Goal: Task Accomplishment & Management: Manage account settings

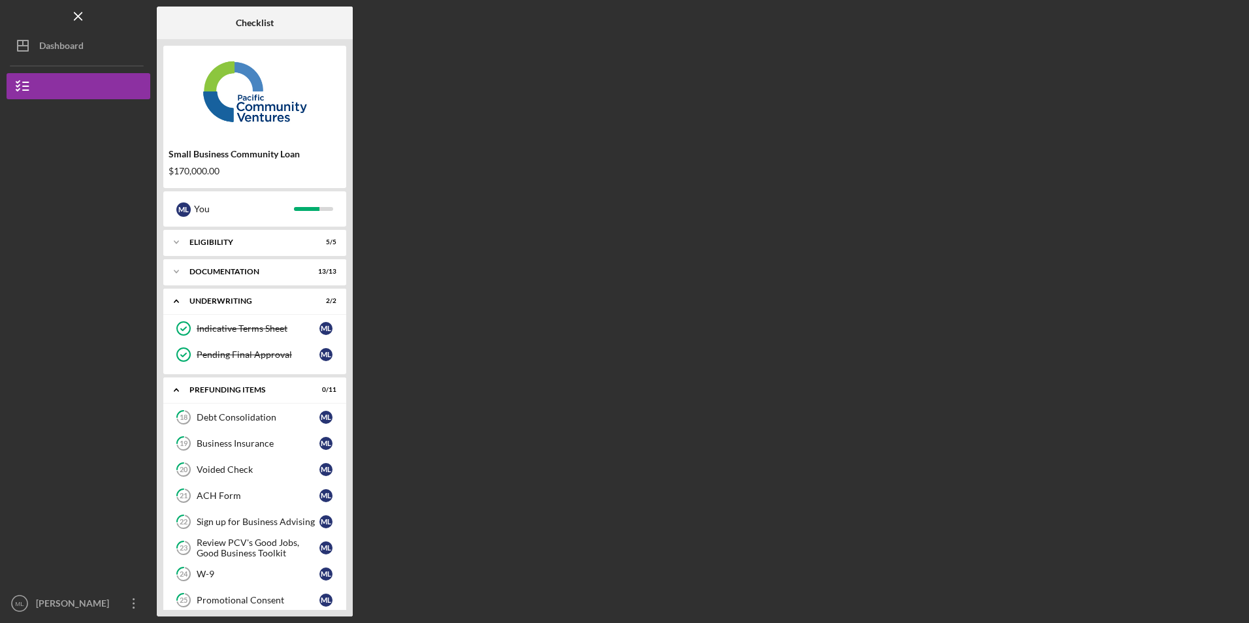
scroll to position [95, 0]
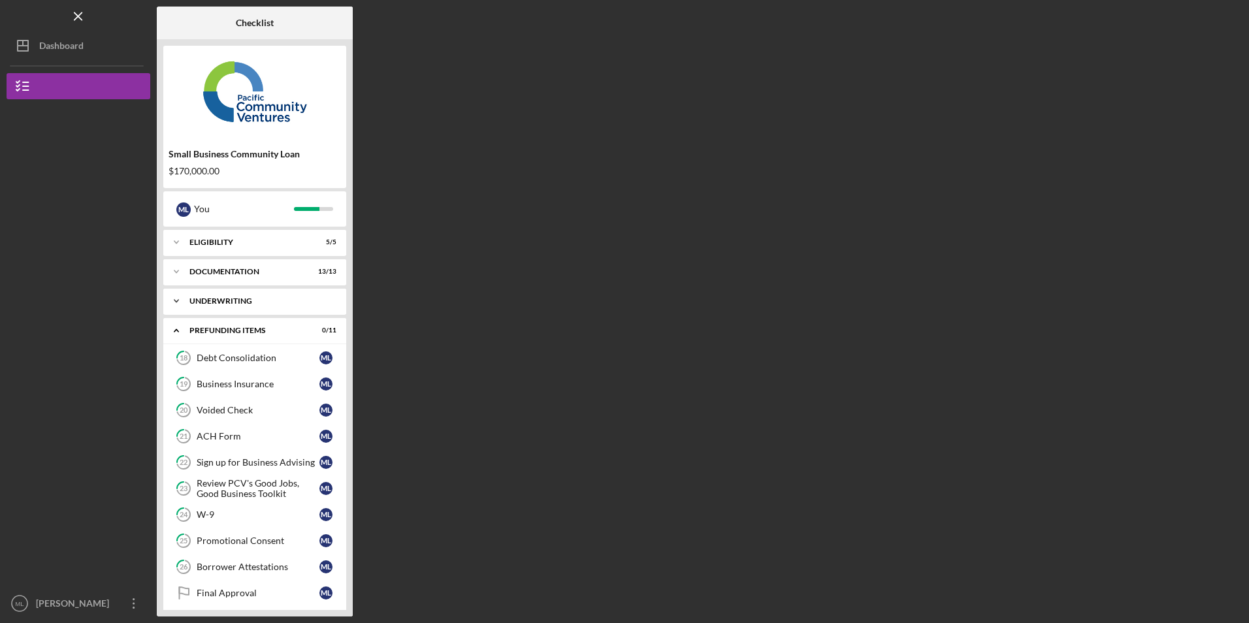
click at [231, 303] on div "Underwriting" at bounding box center [259, 301] width 140 height 8
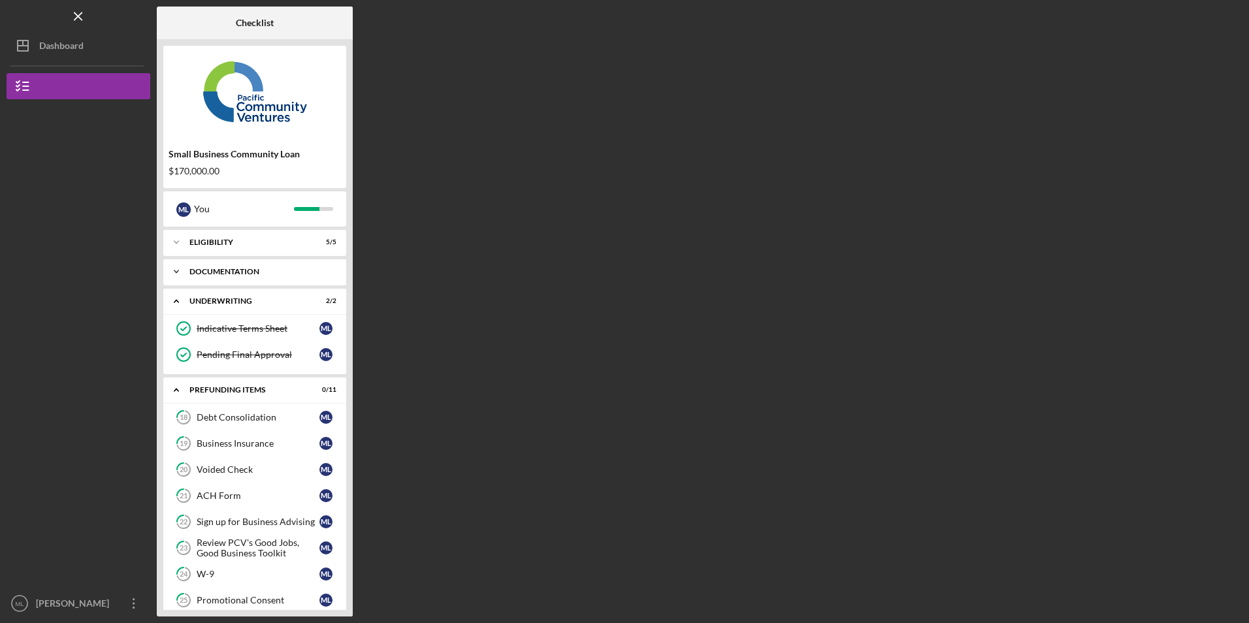
click at [249, 269] on div "Documentation" at bounding box center [259, 272] width 140 height 8
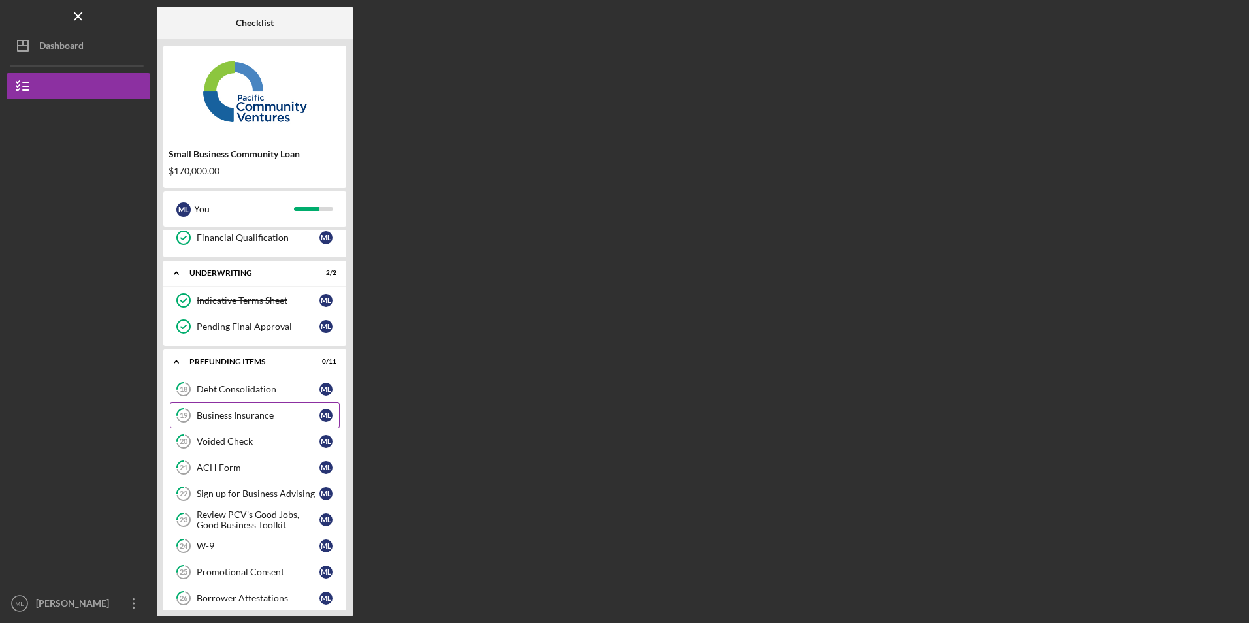
scroll to position [442, 0]
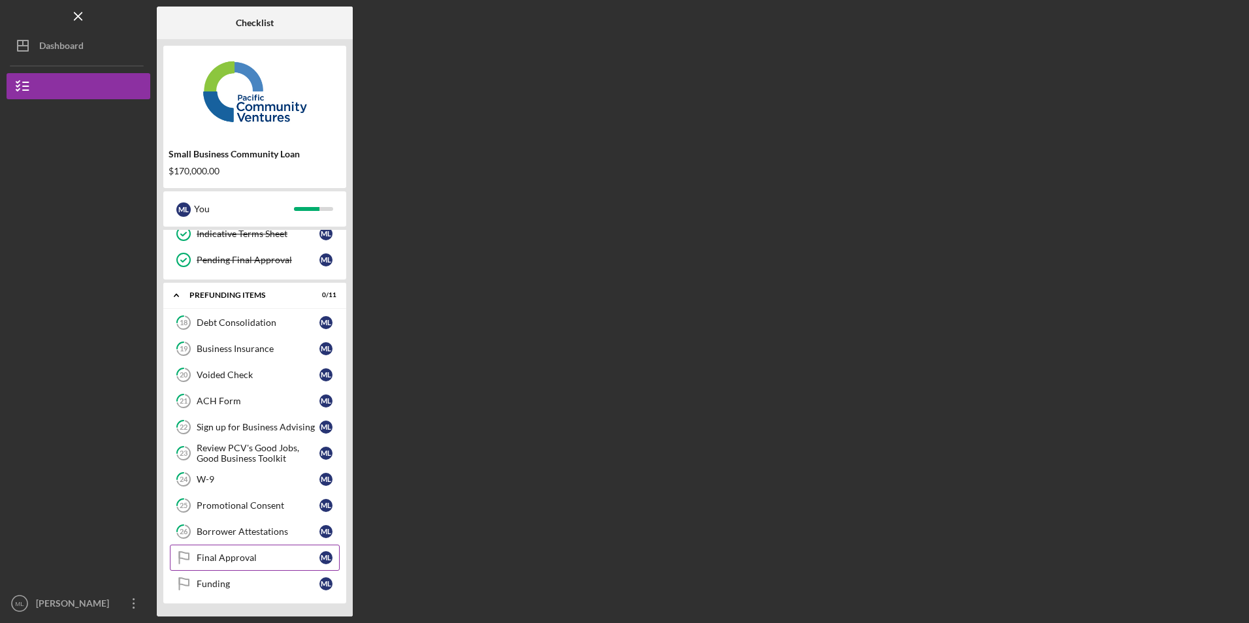
click at [248, 553] on div "Final Approval" at bounding box center [258, 558] width 123 height 10
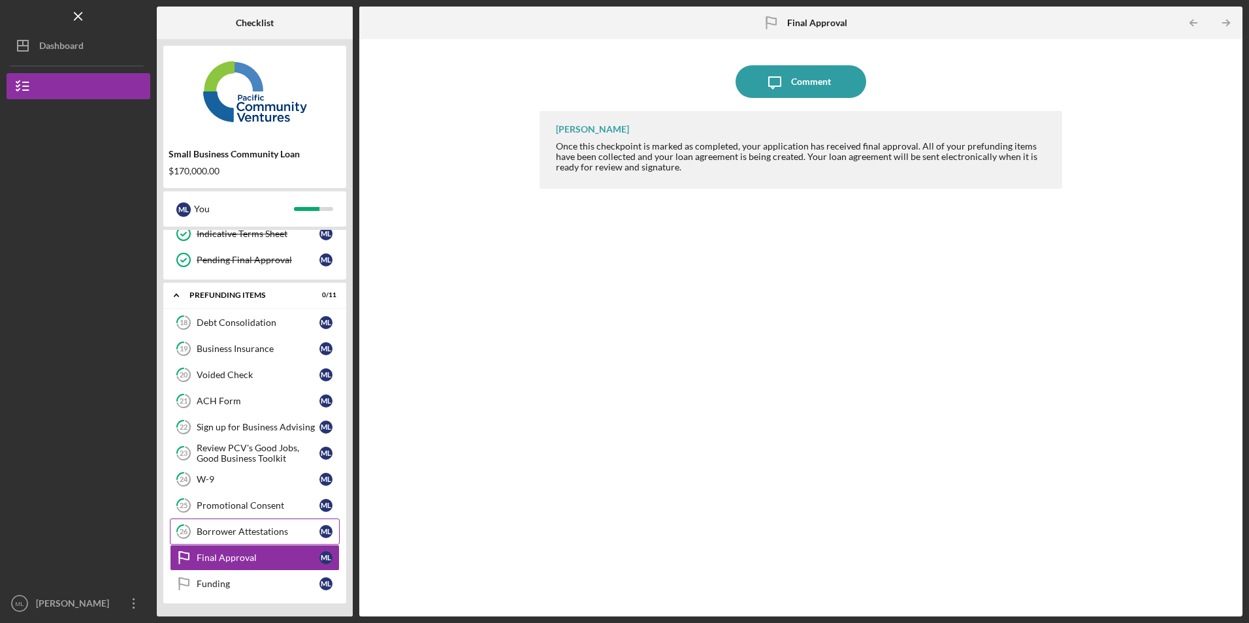
click at [254, 532] on div "Borrower Attestations" at bounding box center [258, 532] width 123 height 10
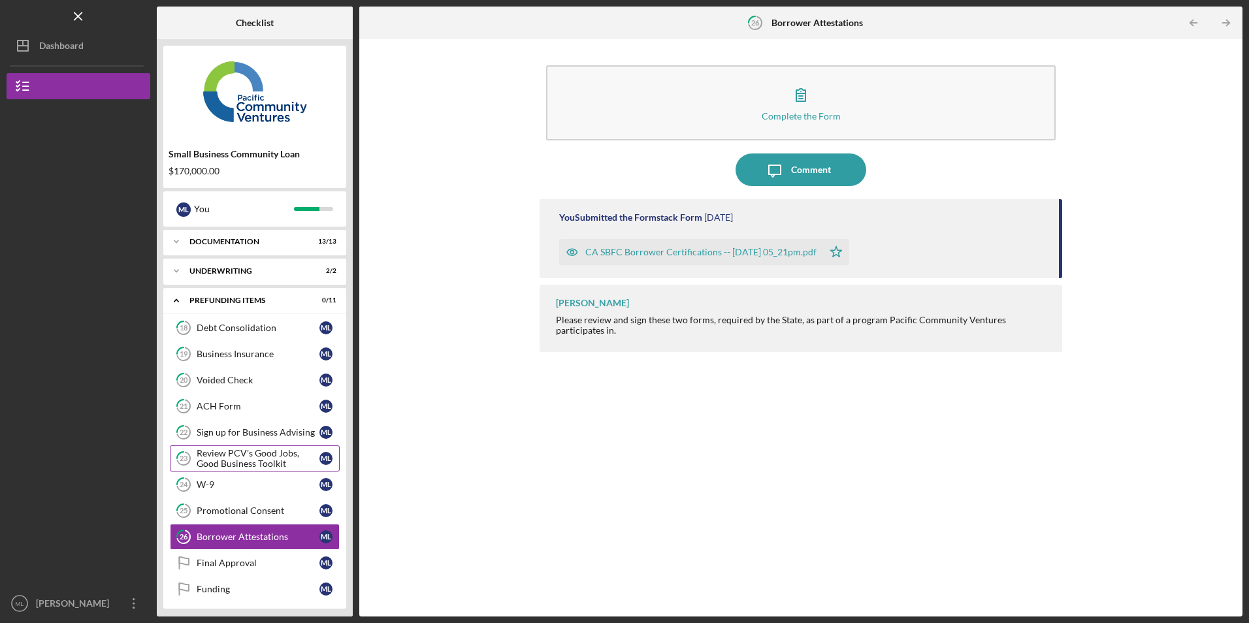
scroll to position [35, 0]
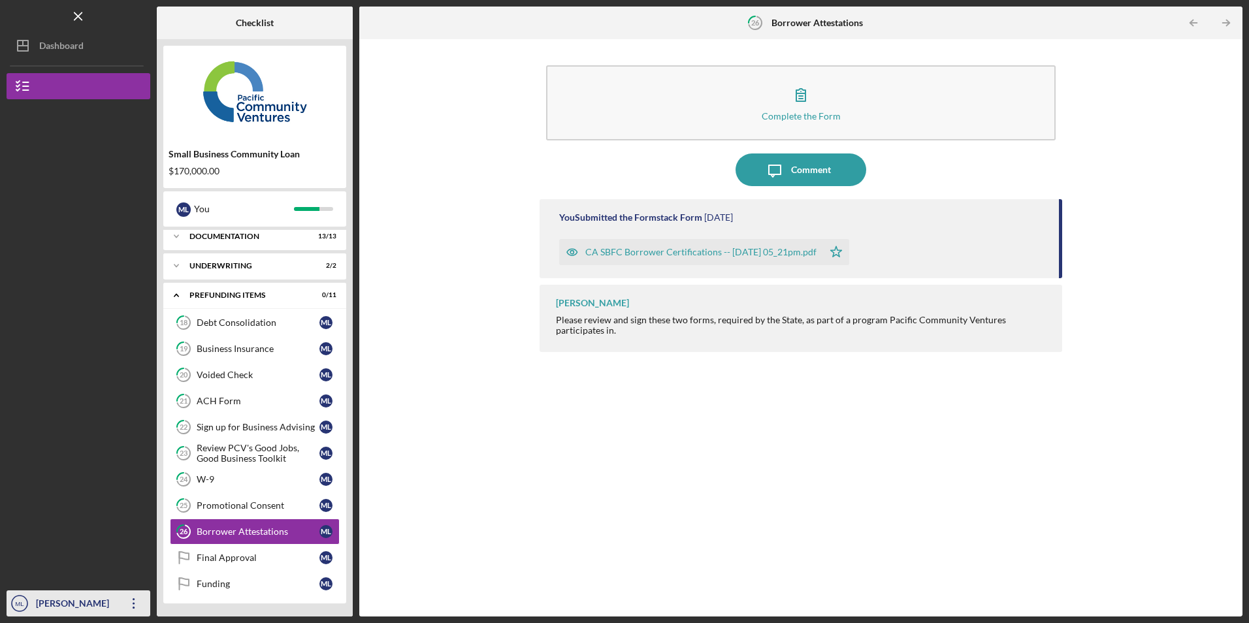
click at [131, 607] on icon "Icon/Overflow" at bounding box center [134, 603] width 33 height 33
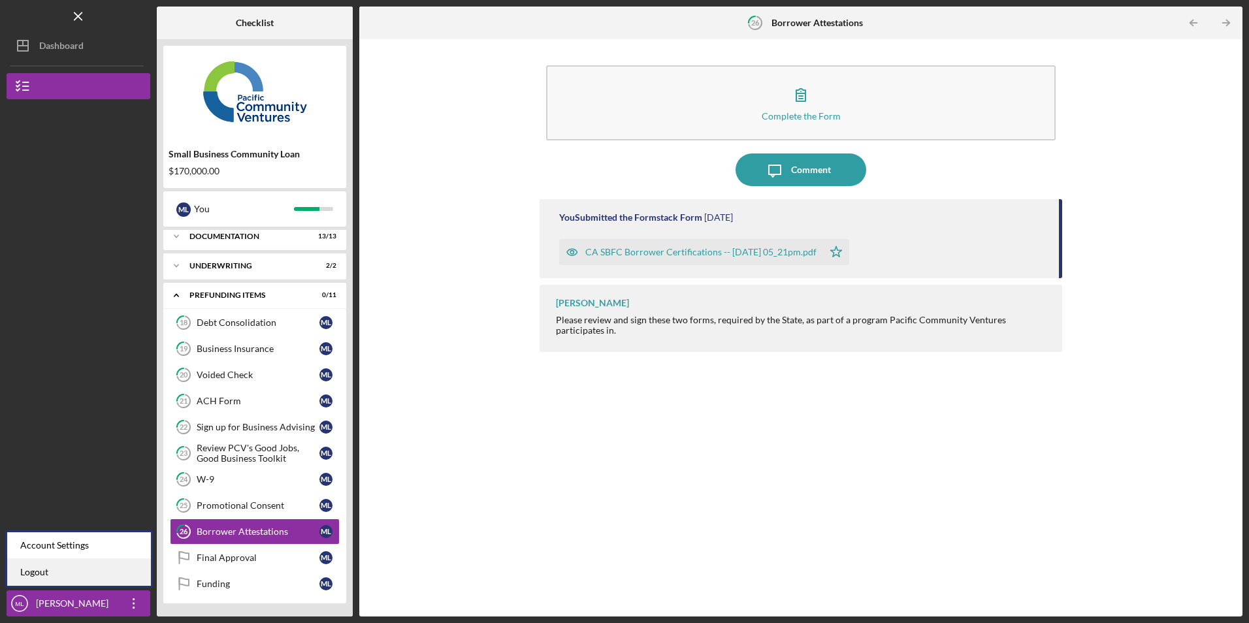
click at [120, 578] on link "Logout" at bounding box center [79, 572] width 144 height 27
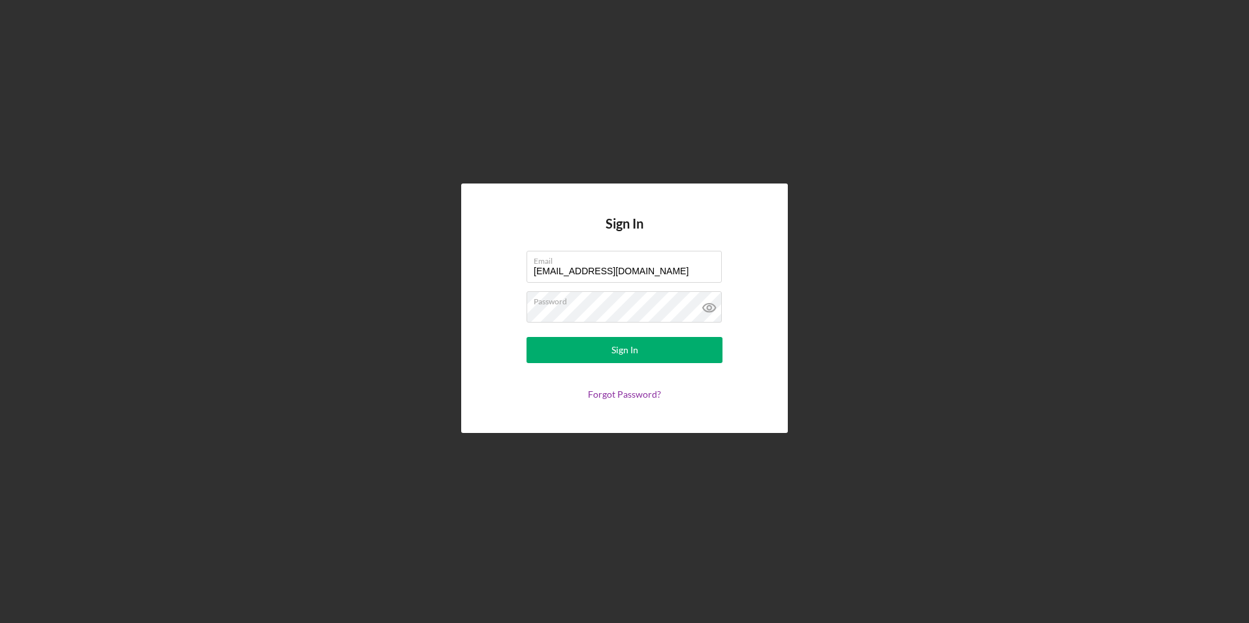
drag, startPoint x: 642, startPoint y: 267, endPoint x: 349, endPoint y: 248, distance: 293.3
click at [349, 248] on div "Sign In Email marcyluna75@icloud.com Password Sign In Forgot Password?" at bounding box center [625, 308] width 1236 height 617
type input "juanashhc@ymail.com"
click at [571, 358] on button "Sign In" at bounding box center [625, 350] width 196 height 26
